Goal: Use online tool/utility

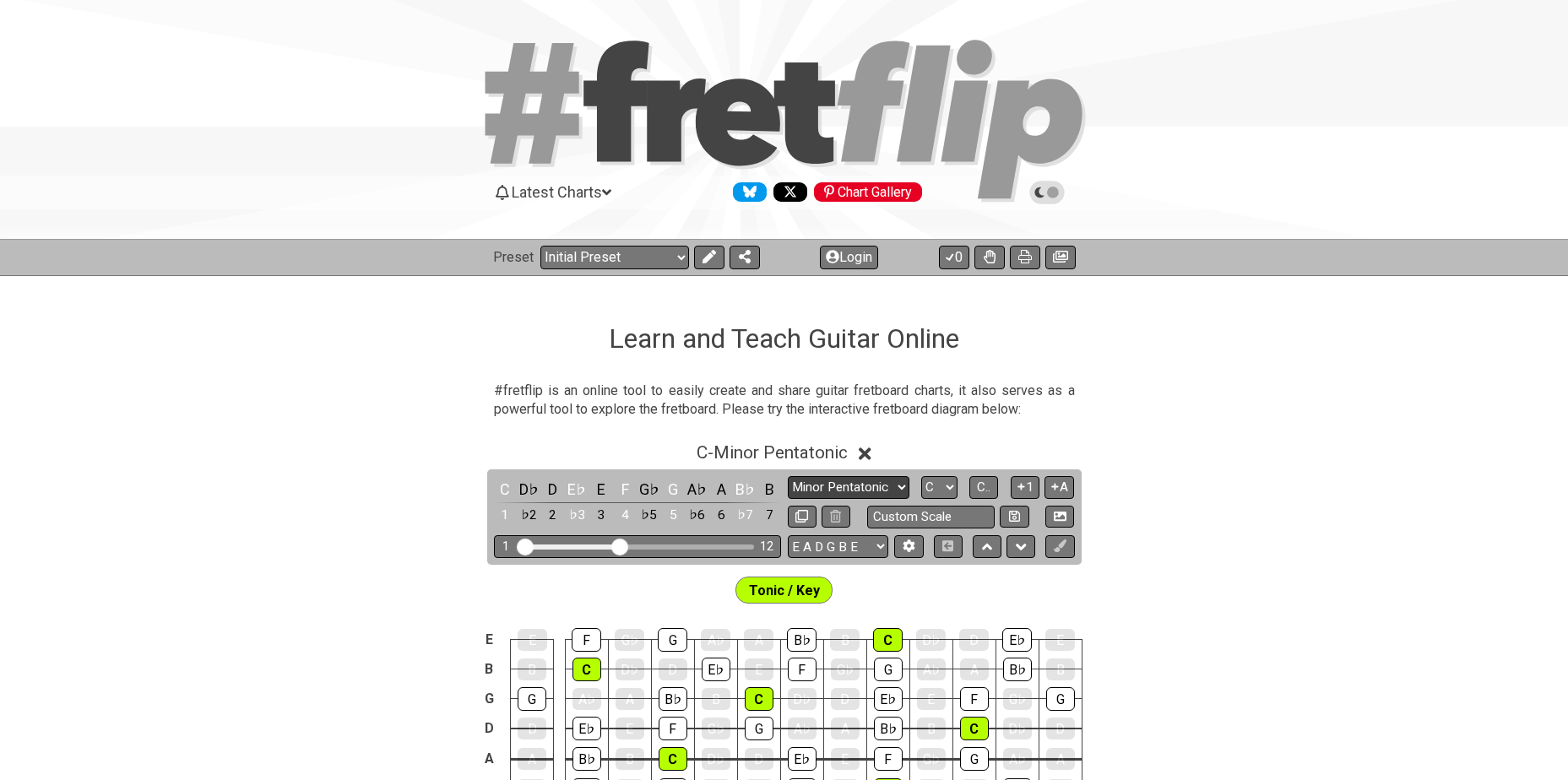
click at [891, 486] on select "Minor Pentatonic Click to edit Minor Pentatonic Major Pentatonic Minor Blues Ma…" at bounding box center [849, 487] width 122 height 22
select select "Minor / Aeolian"
click at [788, 476] on select "Minor Pentatonic Click to edit Minor Pentatonic Major Pentatonic Minor Blues Ma…" at bounding box center [849, 487] width 122 height 22
click at [954, 484] on select "A♭ A A♯ B♭ B C C♯ D♭ D D♯ E♭ E F F♯ G♭ G G♯" at bounding box center [939, 487] width 37 height 22
select select "F"
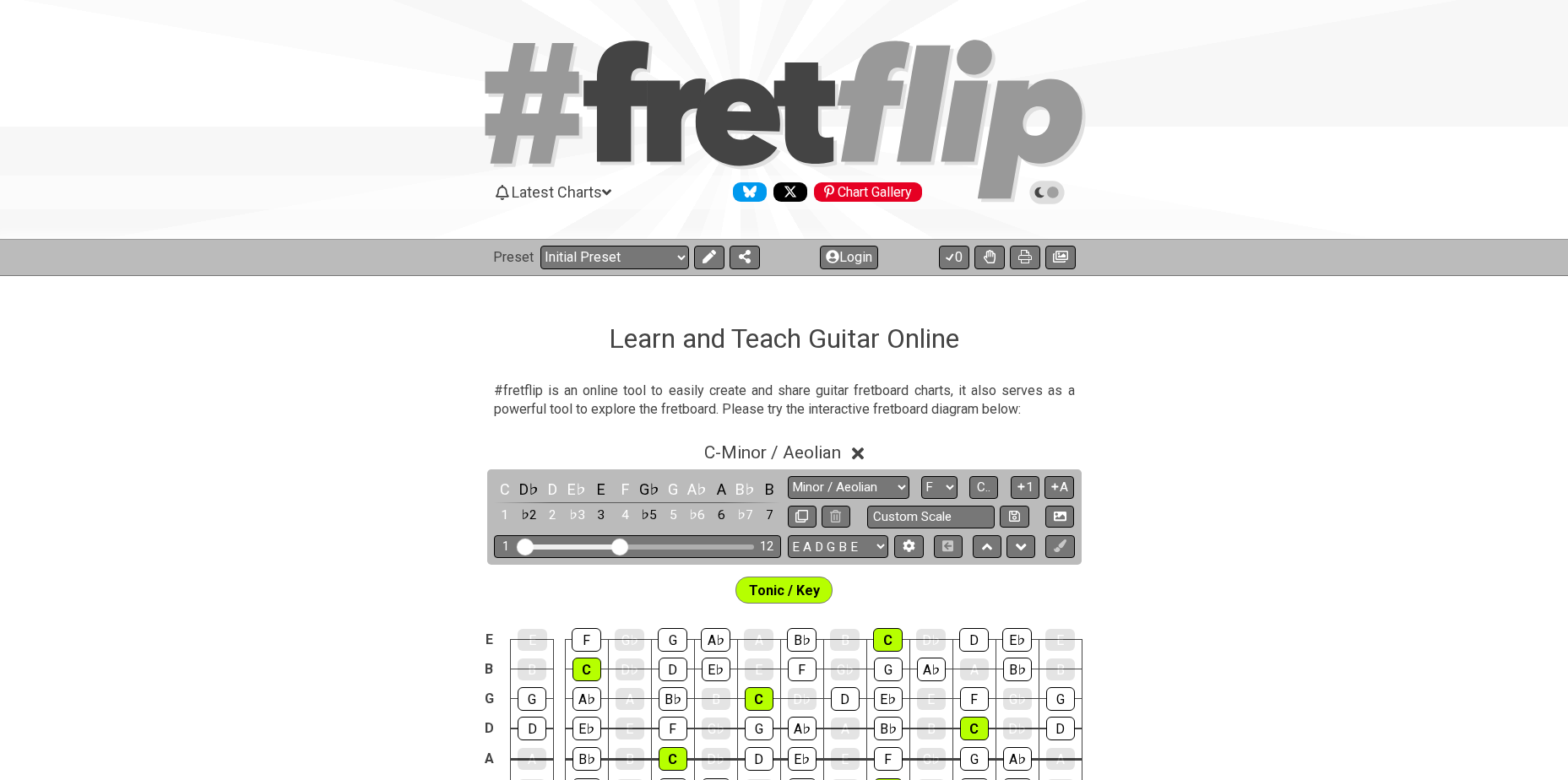
click at [921, 476] on select "A♭ A A♯ B♭ B C C♯ D♭ D D♯ E♭ E F F♯ G♭ G G♯" at bounding box center [939, 487] width 37 height 22
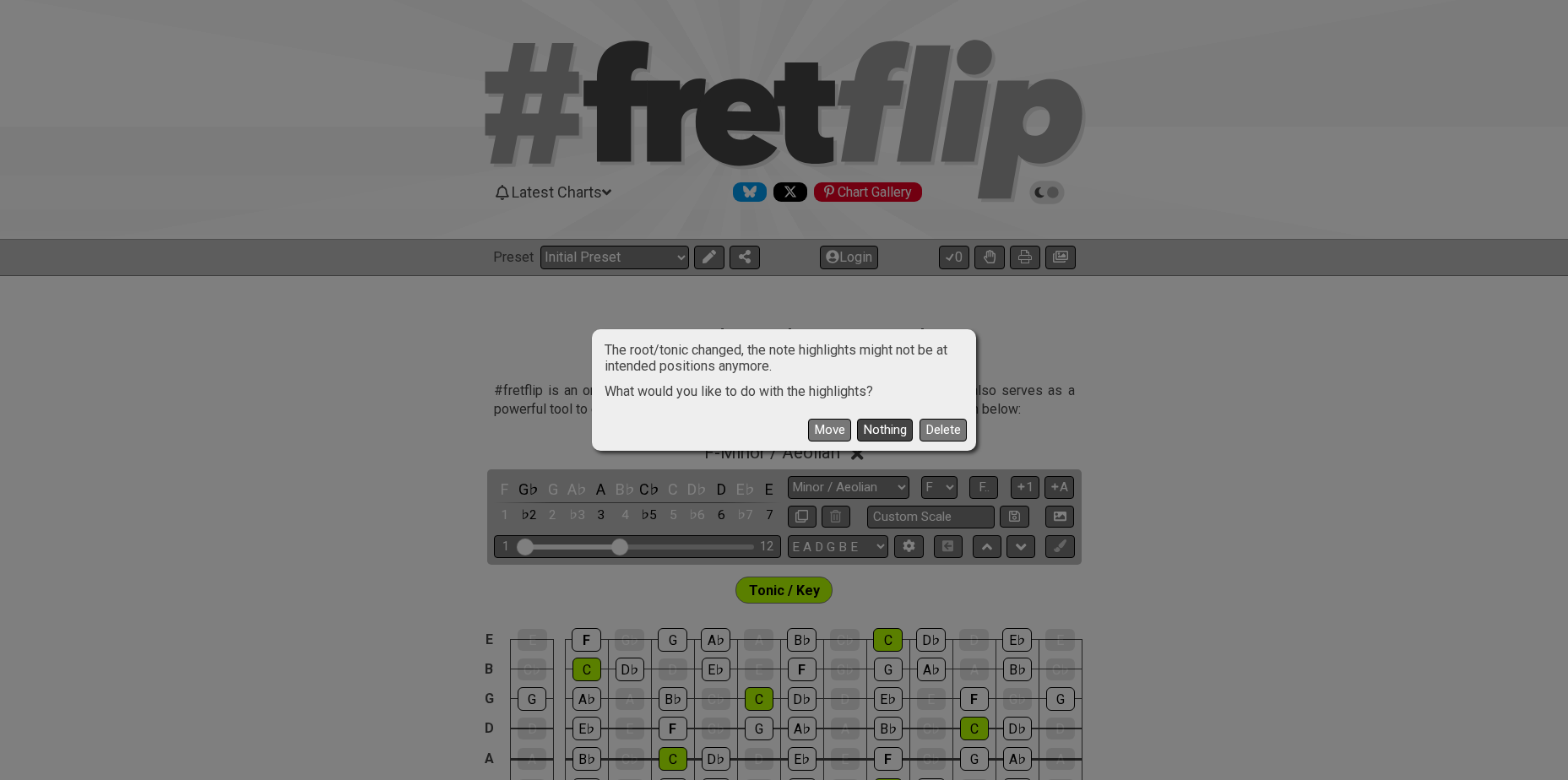
click at [885, 427] on button "Nothing" at bounding box center [885, 430] width 56 height 22
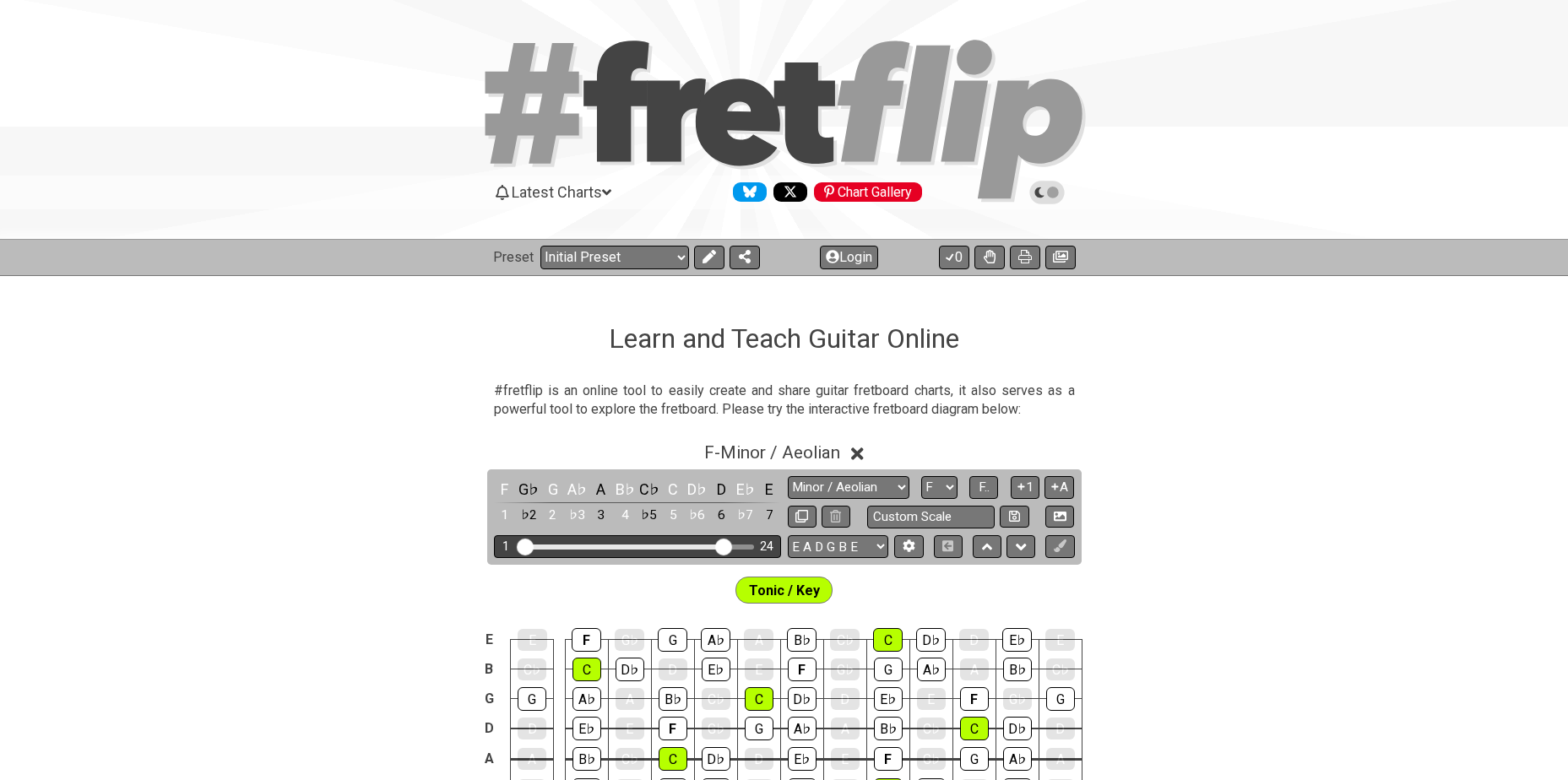
drag, startPoint x: 619, startPoint y: 549, endPoint x: 722, endPoint y: 554, distance: 103.1
click at [722, 545] on input "Visible fret range" at bounding box center [638, 545] width 240 height 0
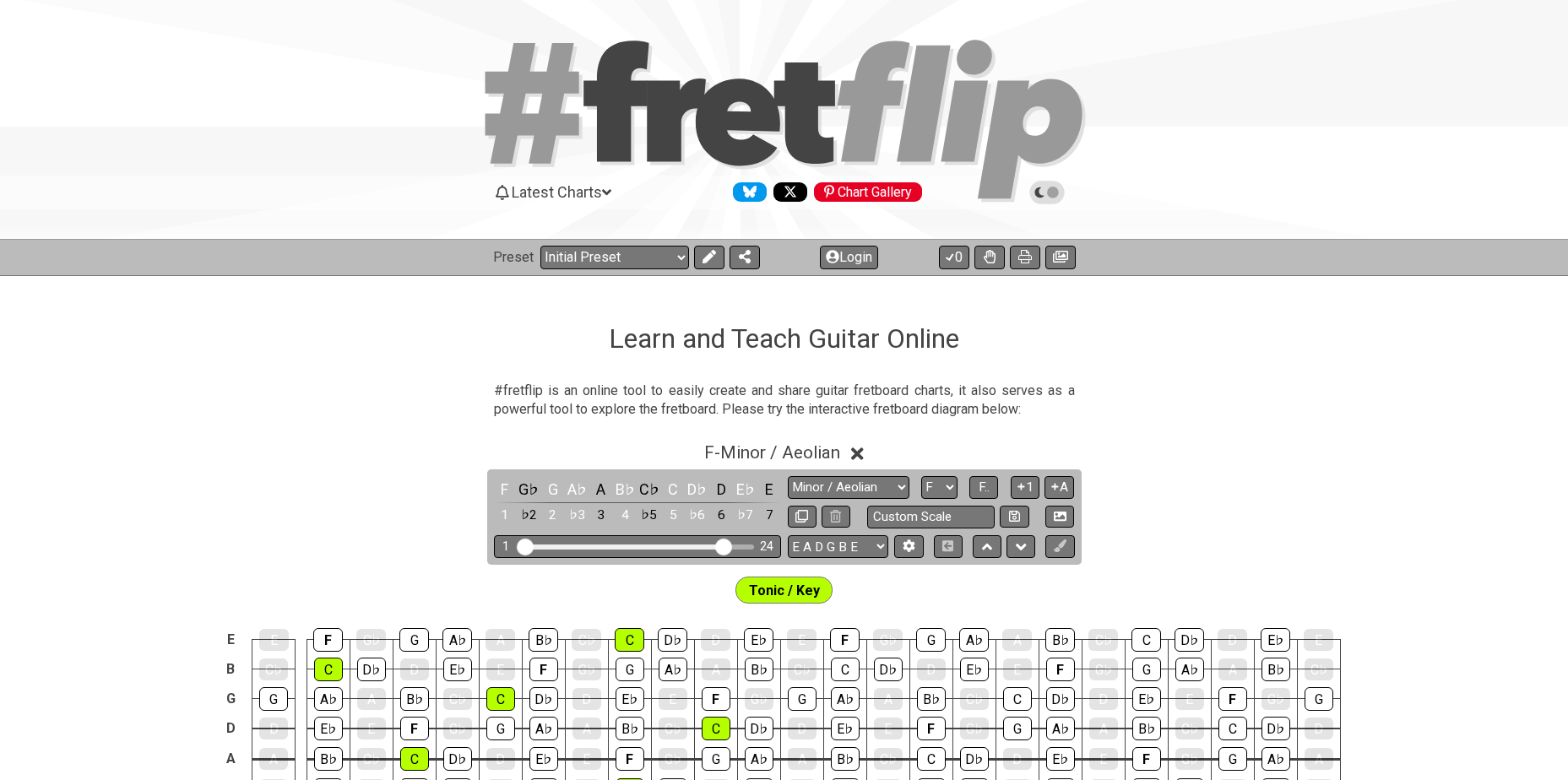
click at [814, 587] on span "Tonic / Key" at bounding box center [784, 590] width 71 height 24
click at [706, 257] on icon at bounding box center [707, 256] width 13 height 13
click at [831, 588] on icon at bounding box center [830, 589] width 12 height 13
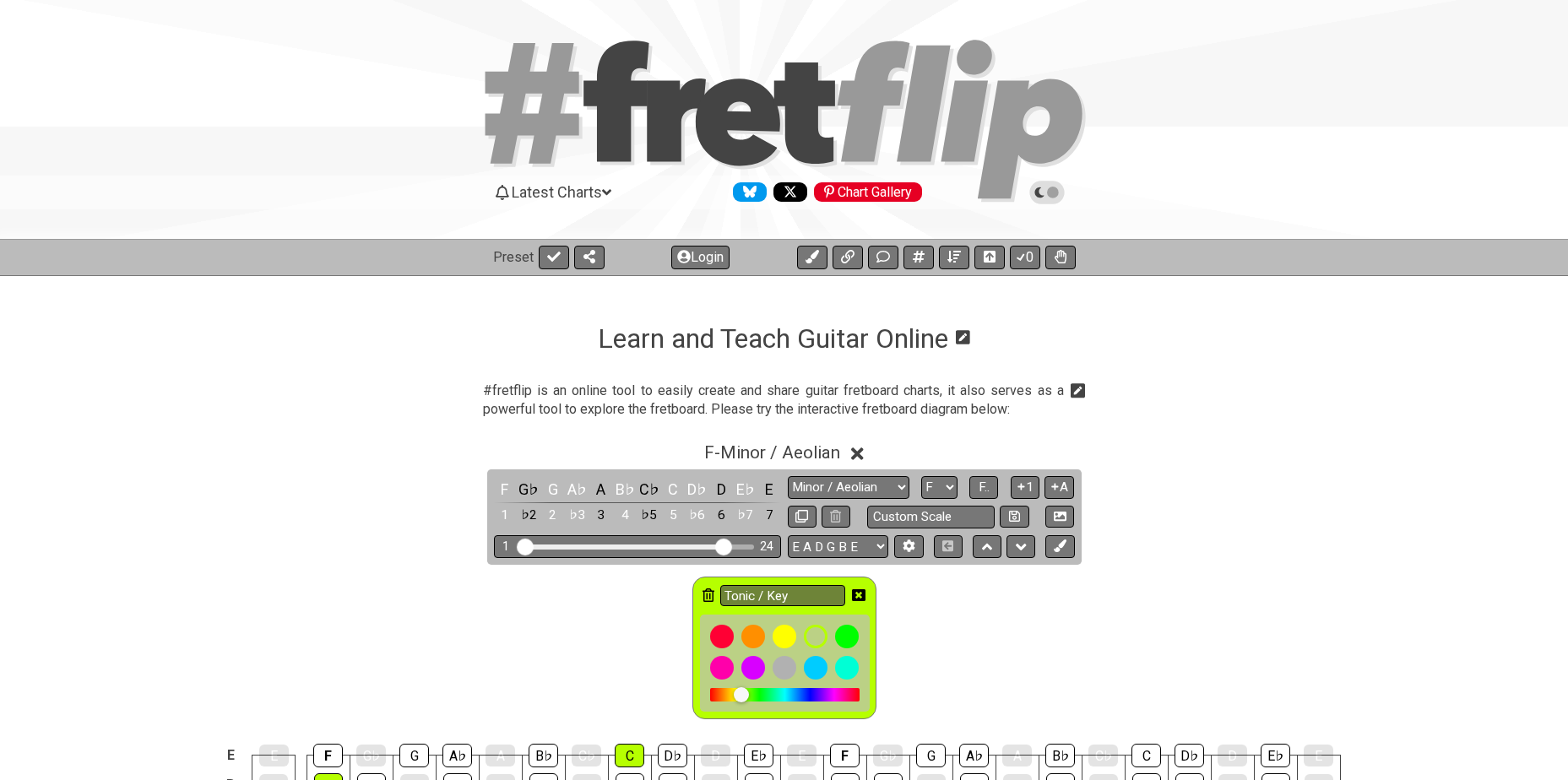
click at [706, 596] on icon at bounding box center [707, 595] width 12 height 13
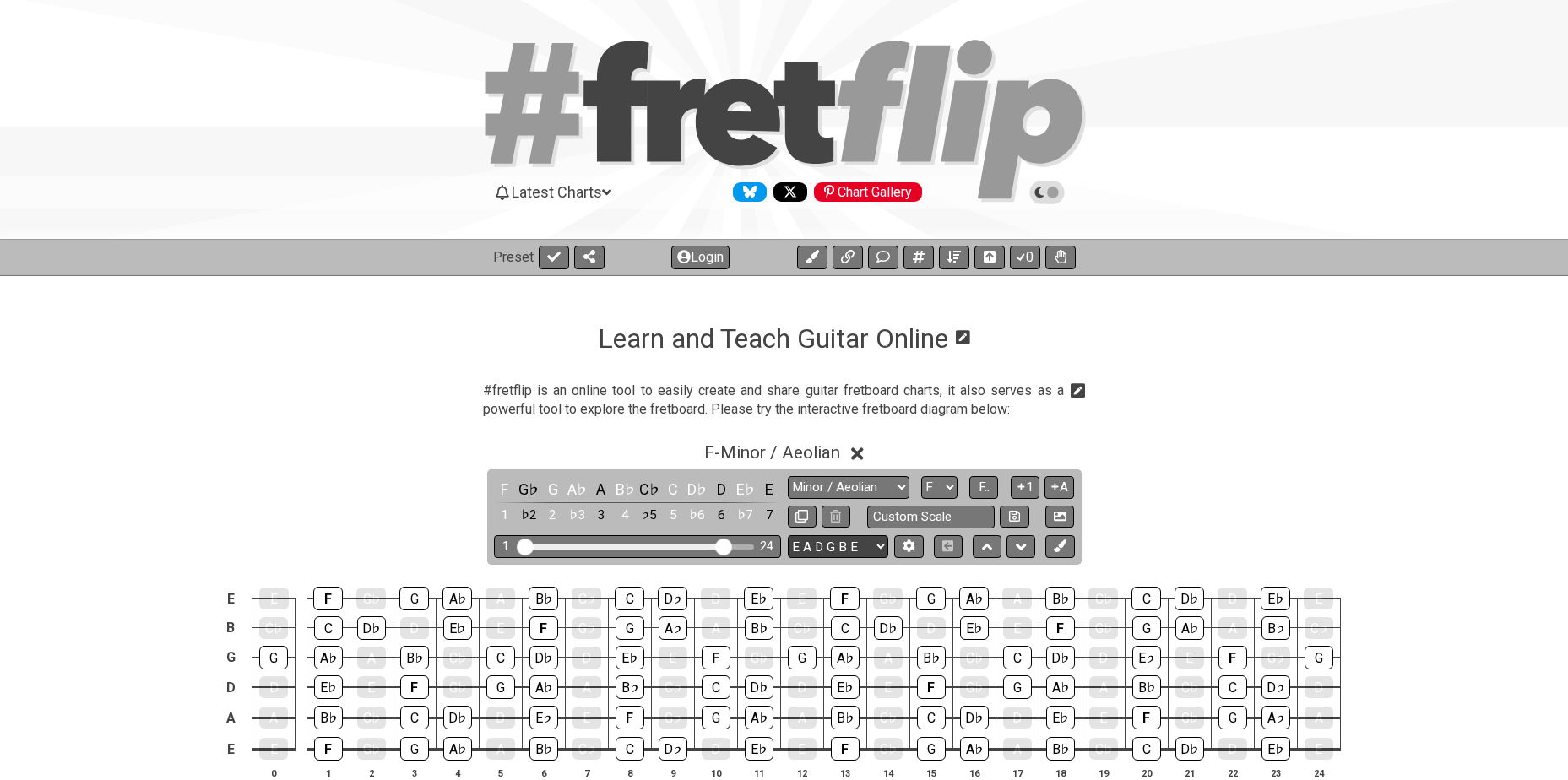
click at [872, 551] on select "E A D G B E E A D G B E E A D G B E B E A D F♯ B A D G C E A D A D G B E E♭ A♭ …" at bounding box center [838, 546] width 100 height 22
select select "A D G C F A D"
click at [788, 536] on select "E A D G B E E A D G B E E A D G B E B E A D F♯ B A D G C E A D A D G B E E♭ A♭ …" at bounding box center [838, 546] width 100 height 22
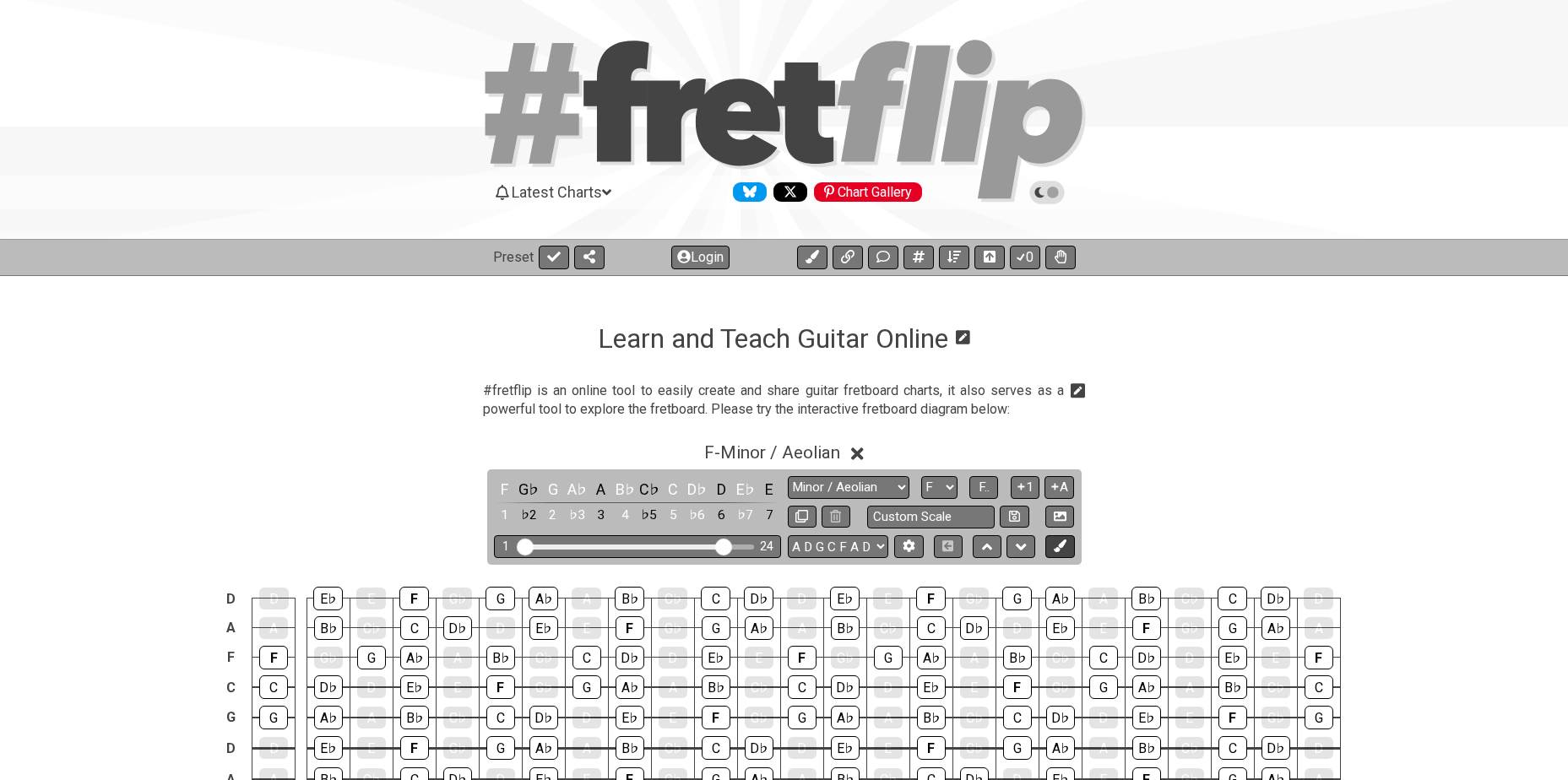
click at [1064, 544] on icon at bounding box center [1060, 545] width 13 height 13
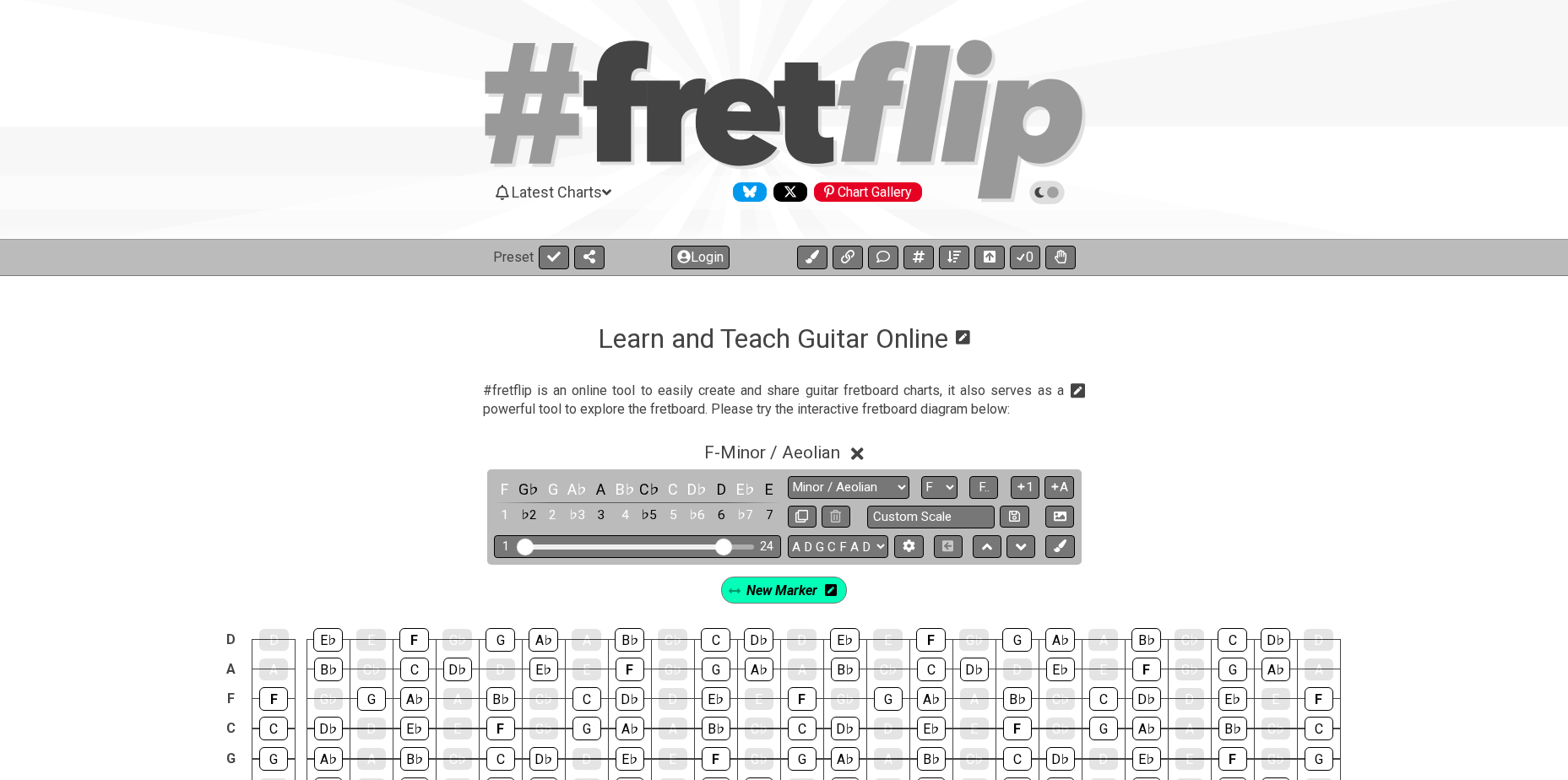
click at [832, 593] on icon at bounding box center [830, 589] width 12 height 12
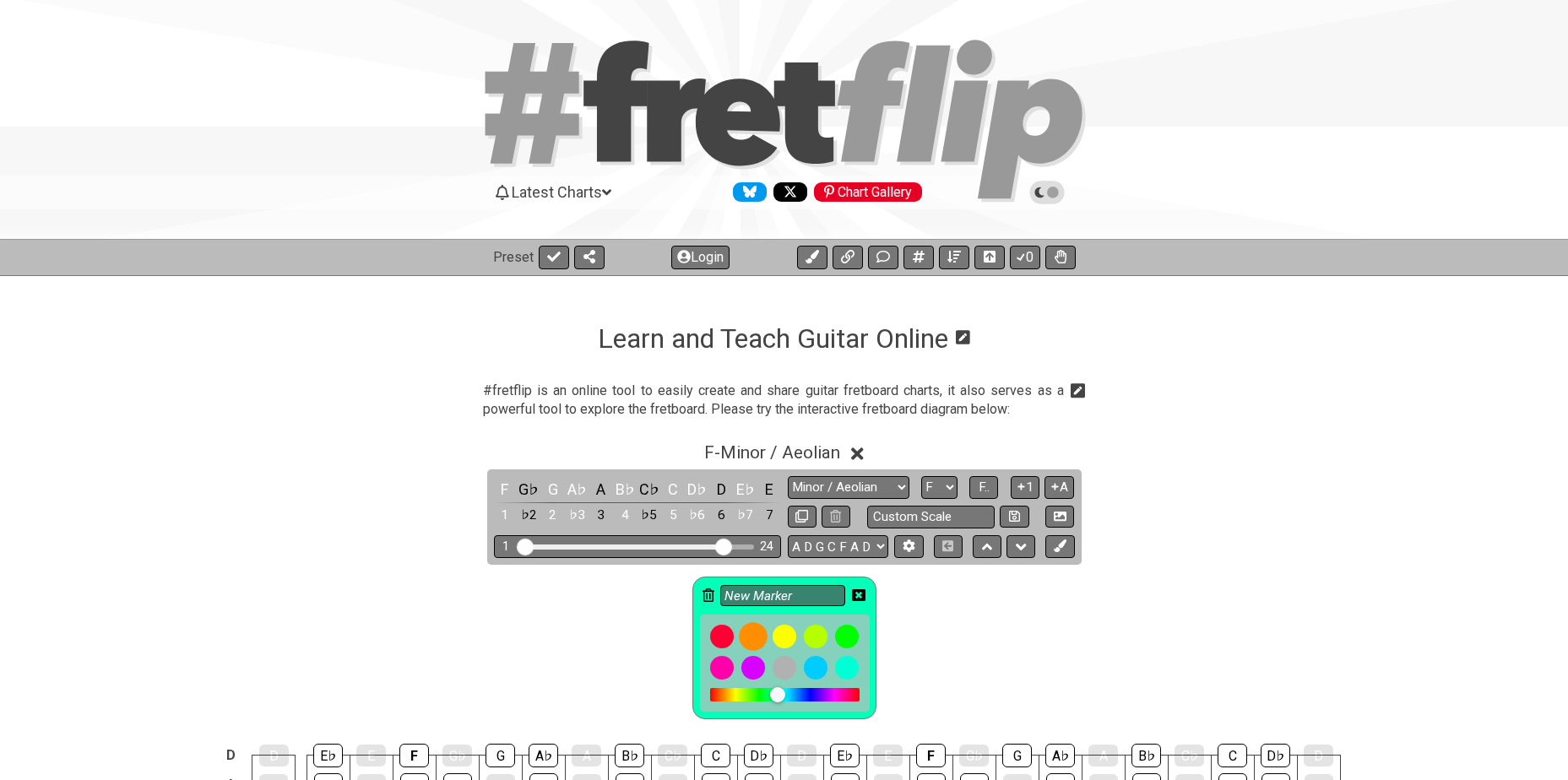
click at [750, 634] on div at bounding box center [753, 637] width 29 height 29
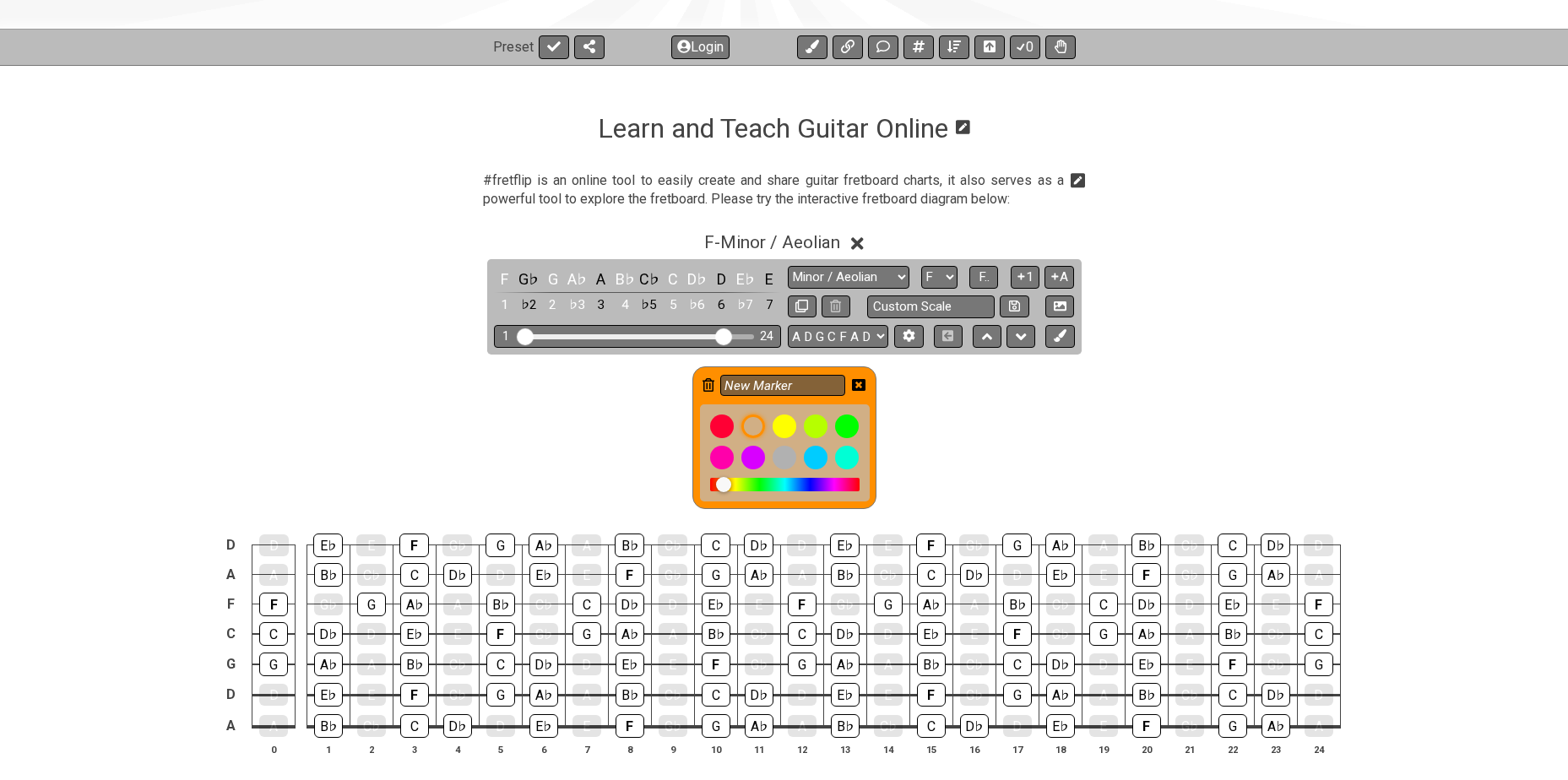
scroll to position [226, 0]
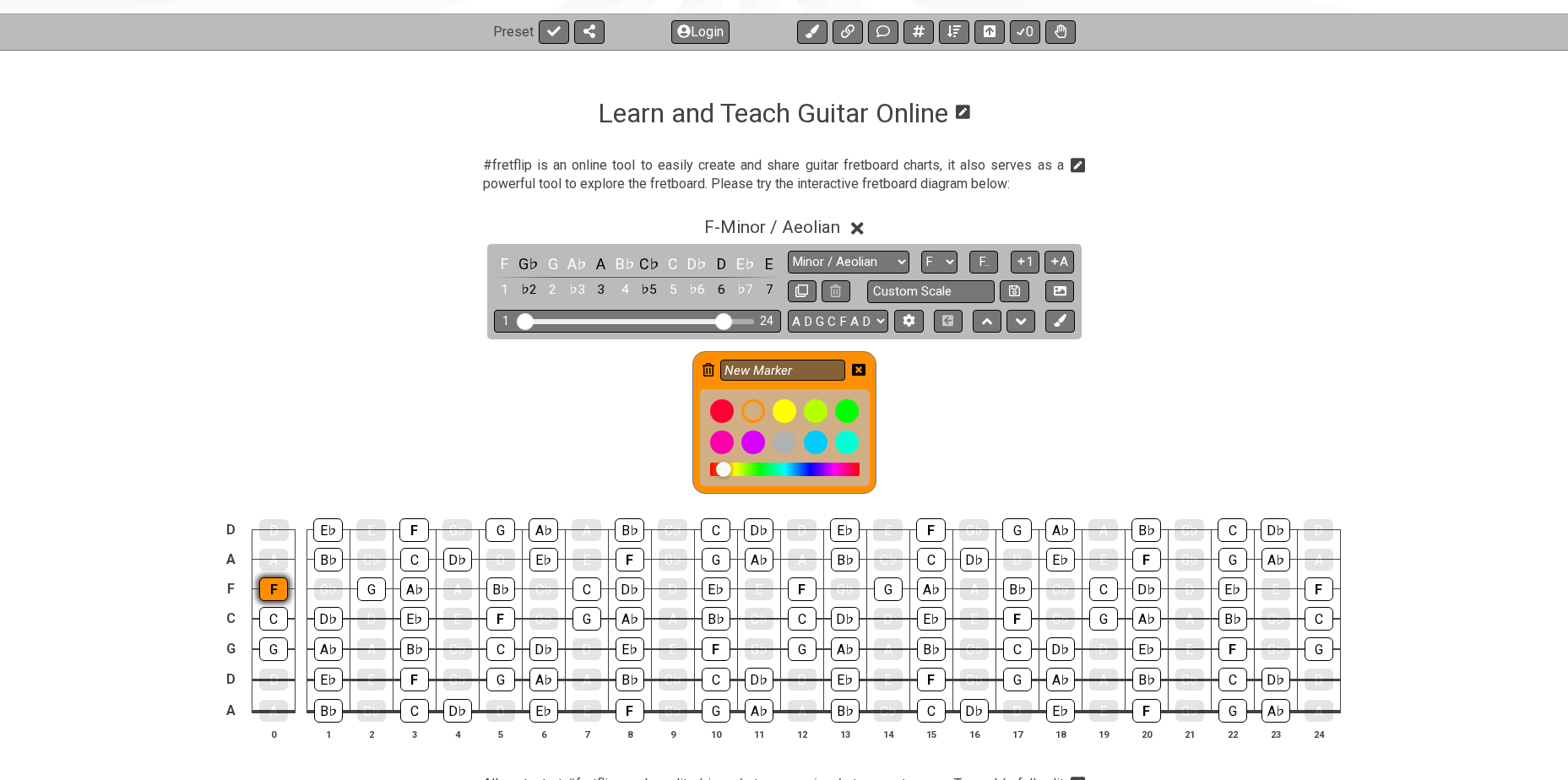
click at [273, 585] on div "F" at bounding box center [273, 589] width 29 height 23
click at [417, 680] on div "F" at bounding box center [415, 680] width 29 height 23
click at [405, 530] on div "F" at bounding box center [414, 530] width 30 height 23
click at [493, 621] on div "F" at bounding box center [501, 619] width 29 height 23
click at [627, 561] on div "F" at bounding box center [630, 560] width 29 height 23
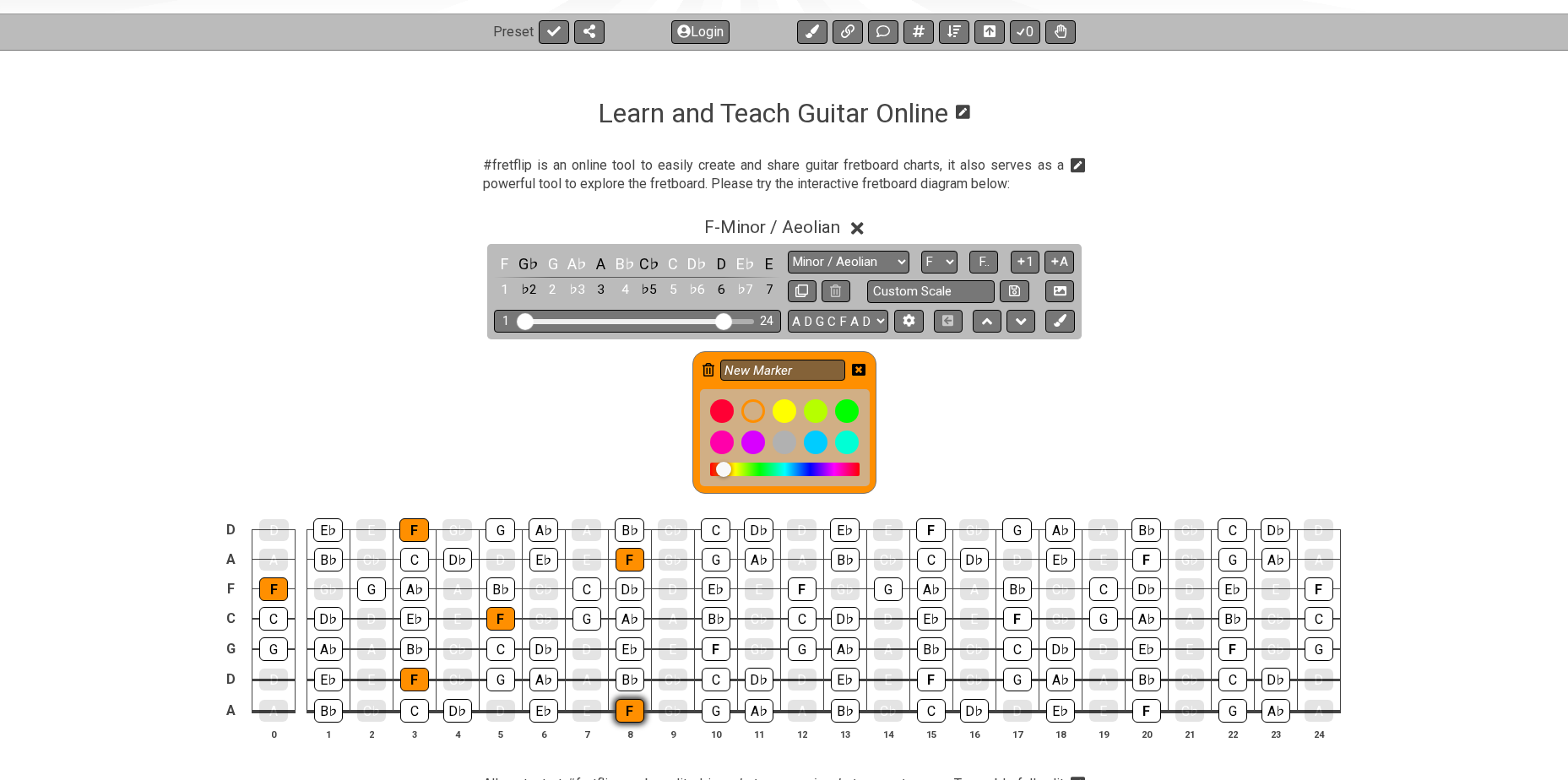
click at [630, 705] on div "F" at bounding box center [630, 711] width 29 height 23
click at [713, 654] on div "F" at bounding box center [715, 649] width 29 height 23
click at [784, 588] on td "C" at bounding box center [801, 604] width 43 height 30
click at [798, 587] on div "F" at bounding box center [802, 589] width 29 height 23
click at [933, 676] on div "F" at bounding box center [931, 680] width 29 height 23
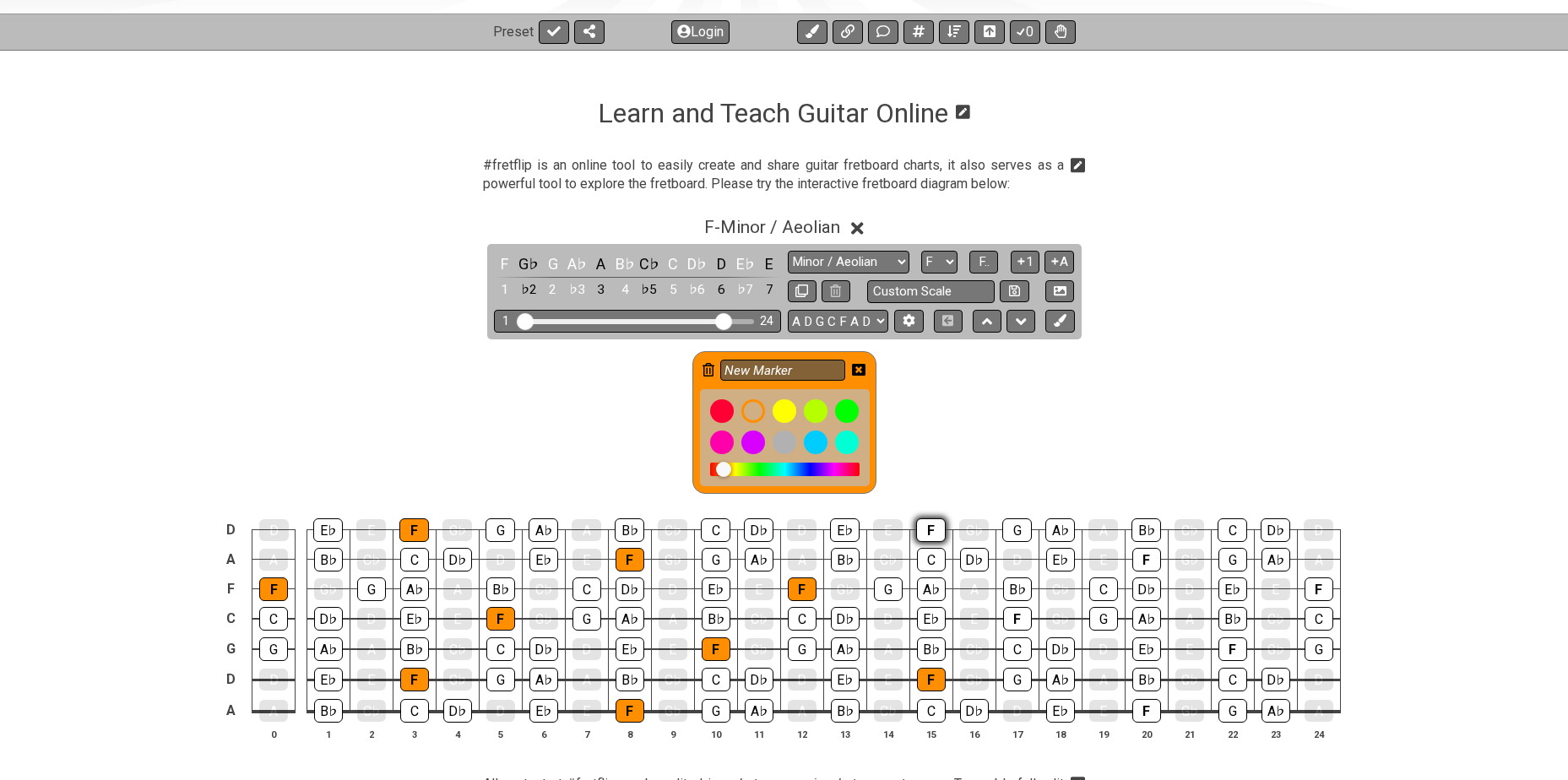
click at [930, 527] on div "F" at bounding box center [930, 530] width 30 height 23
click at [1016, 621] on div "F" at bounding box center [1017, 619] width 29 height 23
click at [1149, 713] on div "F" at bounding box center [1146, 711] width 29 height 23
click at [1152, 556] on div "F" at bounding box center [1146, 560] width 29 height 23
click at [1235, 644] on div "F" at bounding box center [1232, 649] width 29 height 23
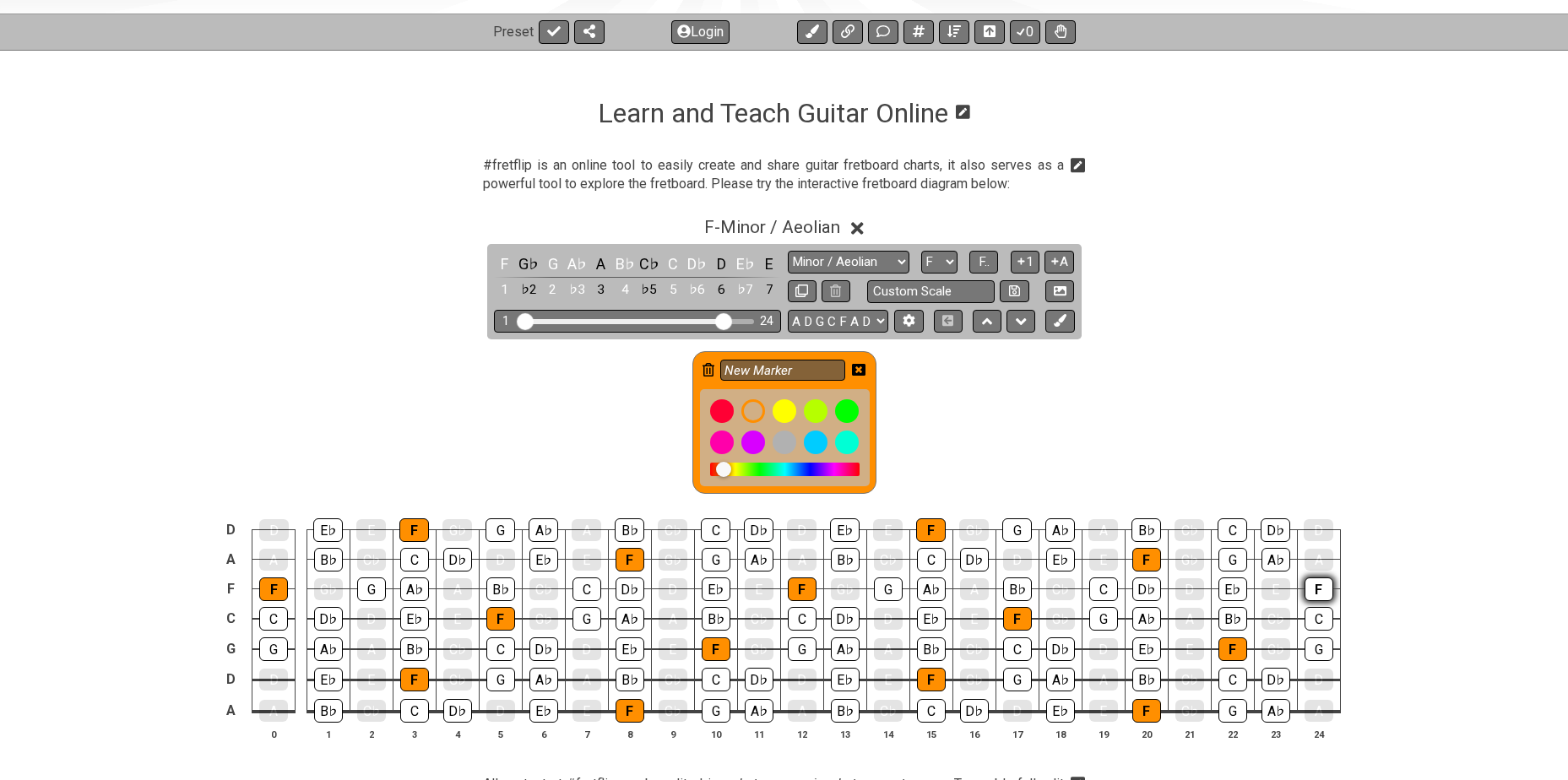
click at [1309, 581] on div "F" at bounding box center [1319, 589] width 29 height 23
click at [863, 368] on icon at bounding box center [858, 369] width 13 height 12
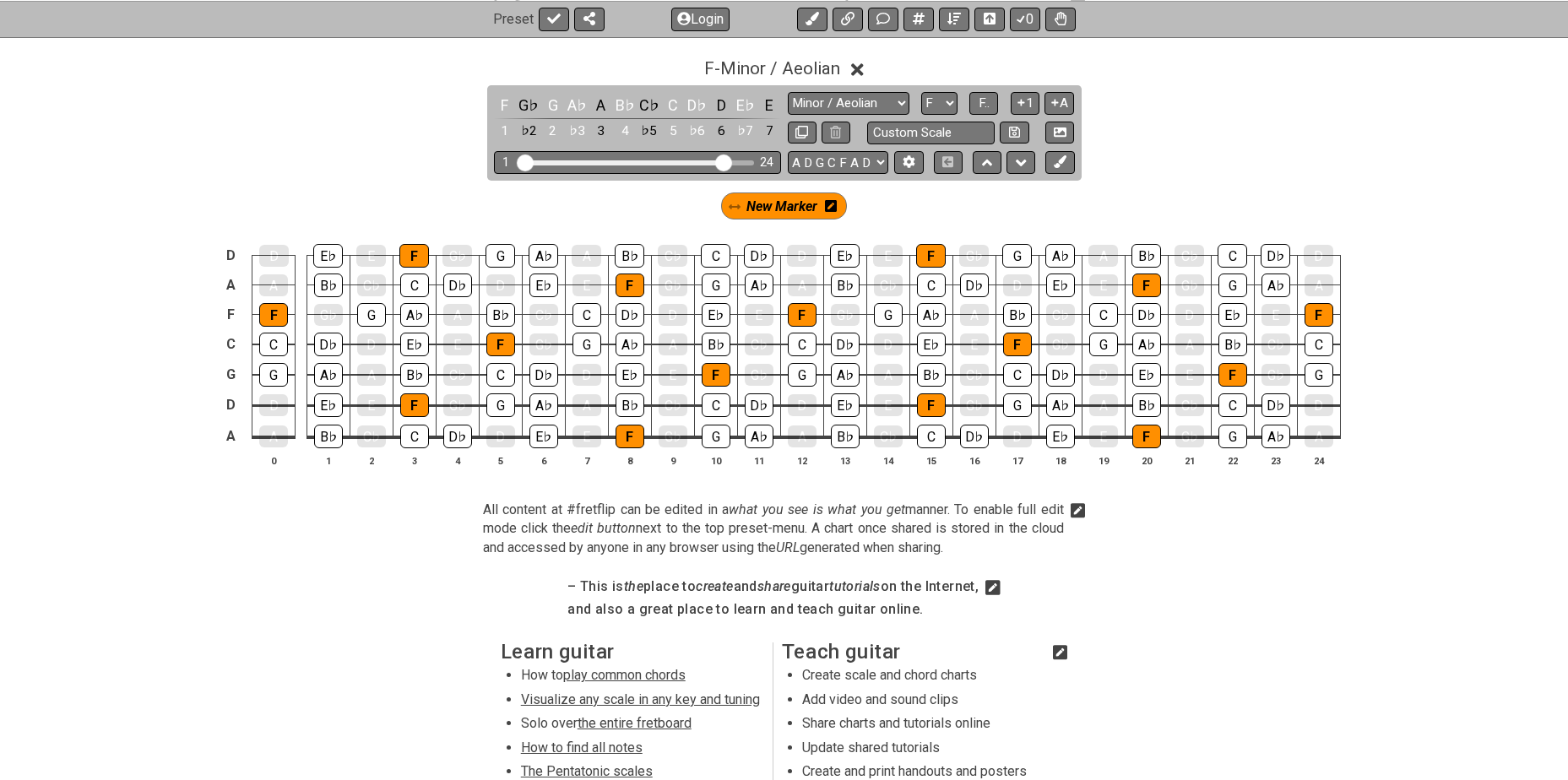
scroll to position [394, 0]
